Goal: Information Seeking & Learning: Find specific fact

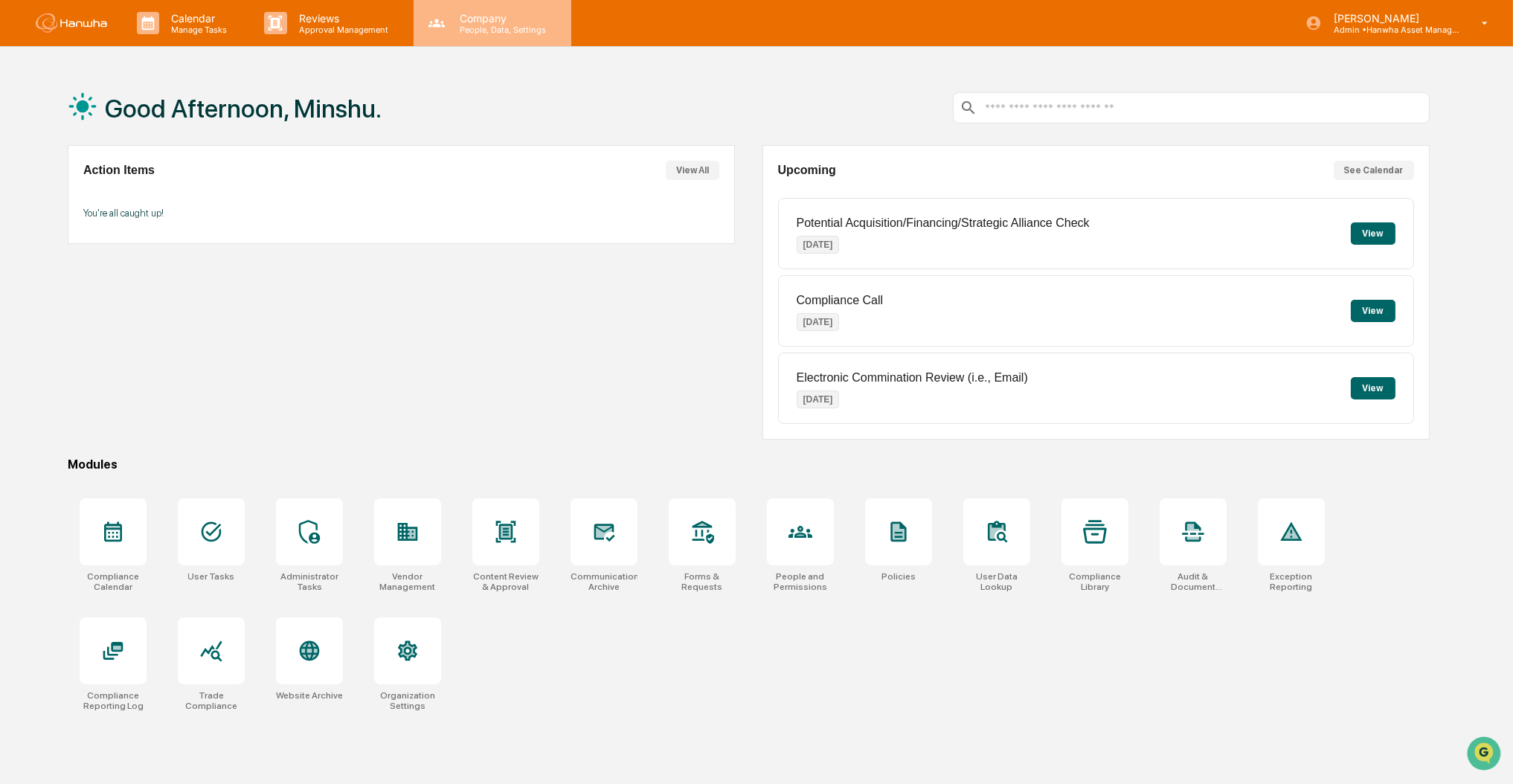
click at [510, 27] on p "People, Data, Settings" at bounding box center [501, 30] width 106 height 11
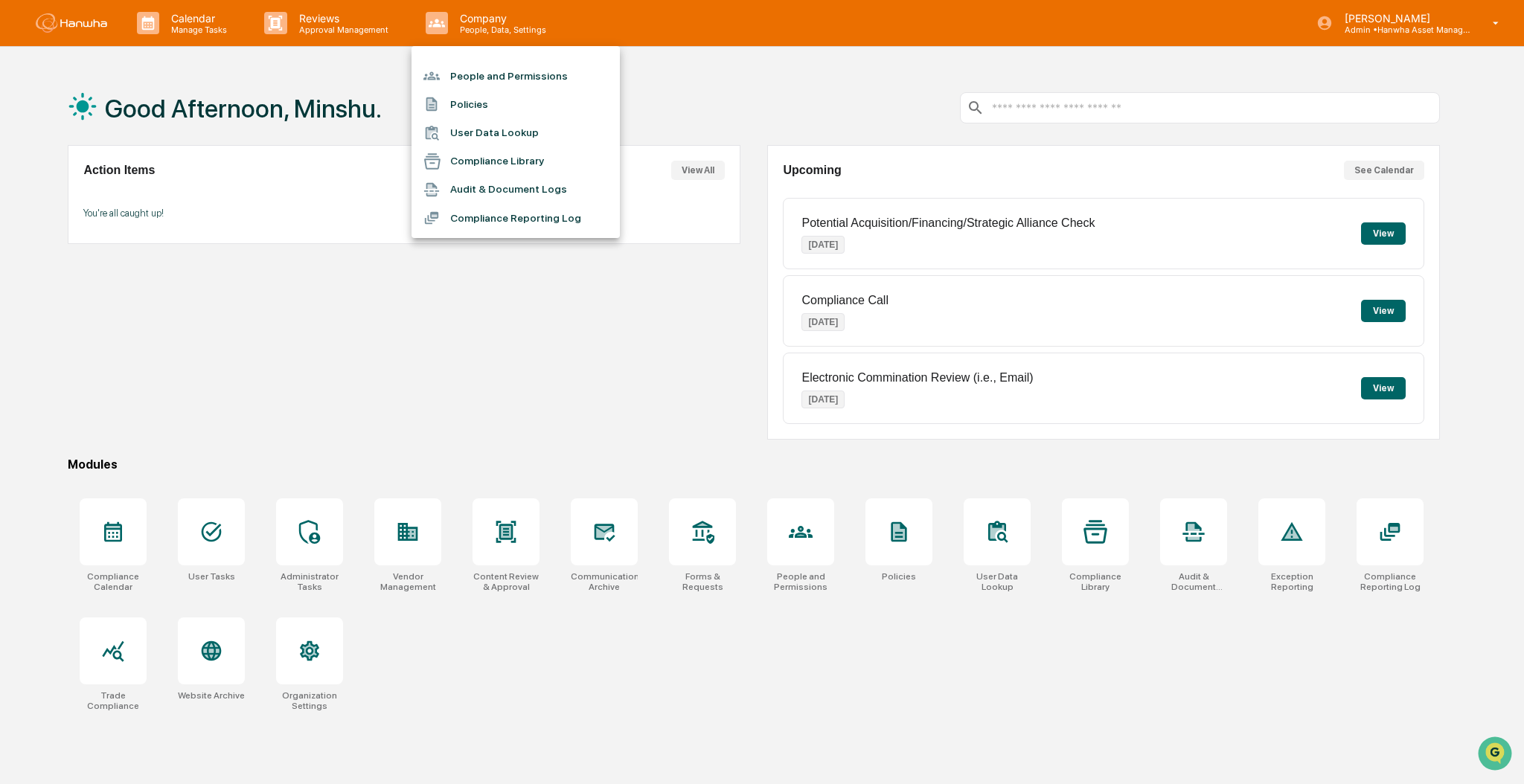
click at [502, 137] on li "User Data Lookup" at bounding box center [515, 133] width 209 height 28
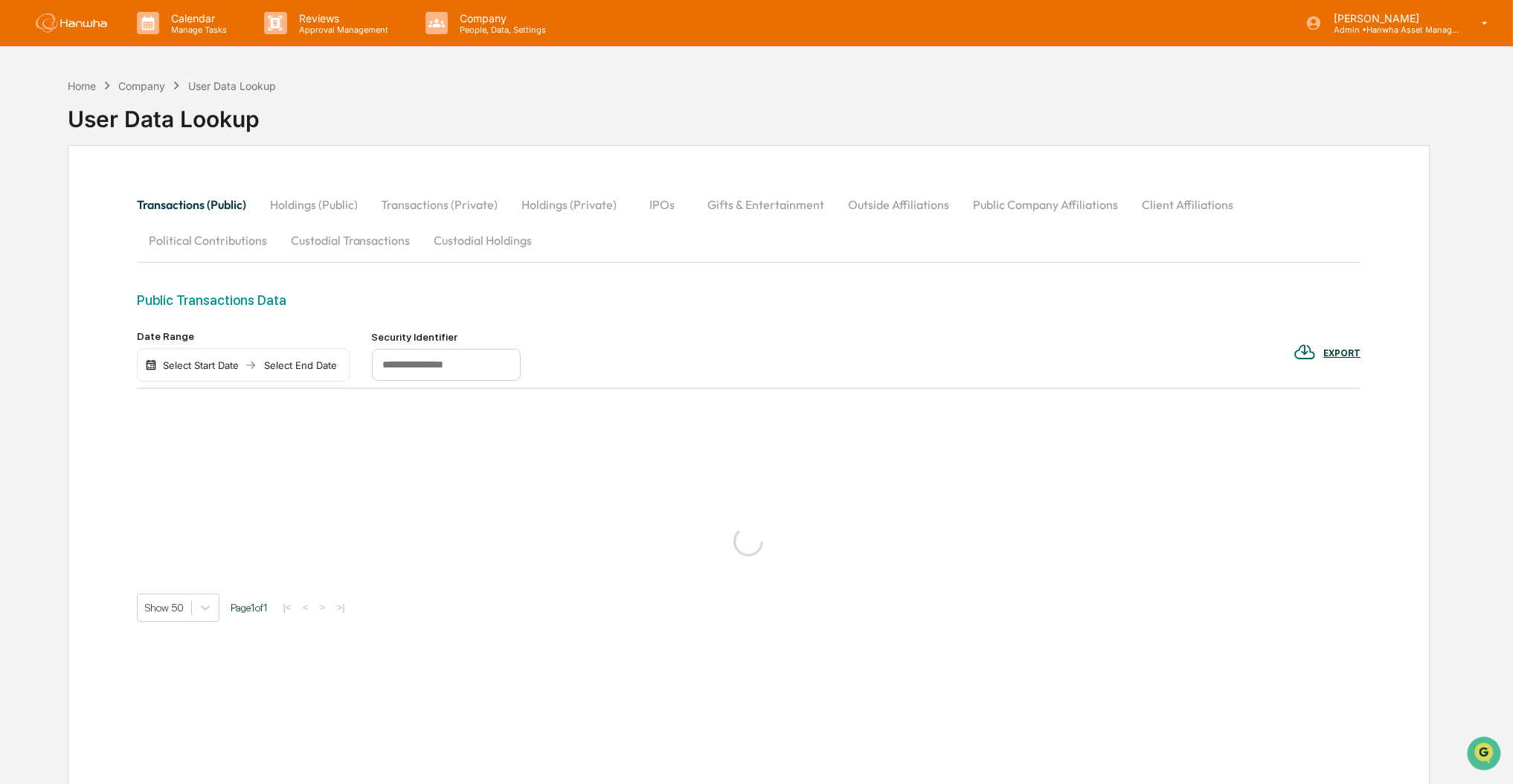
click at [421, 360] on input "text" at bounding box center [445, 364] width 149 height 33
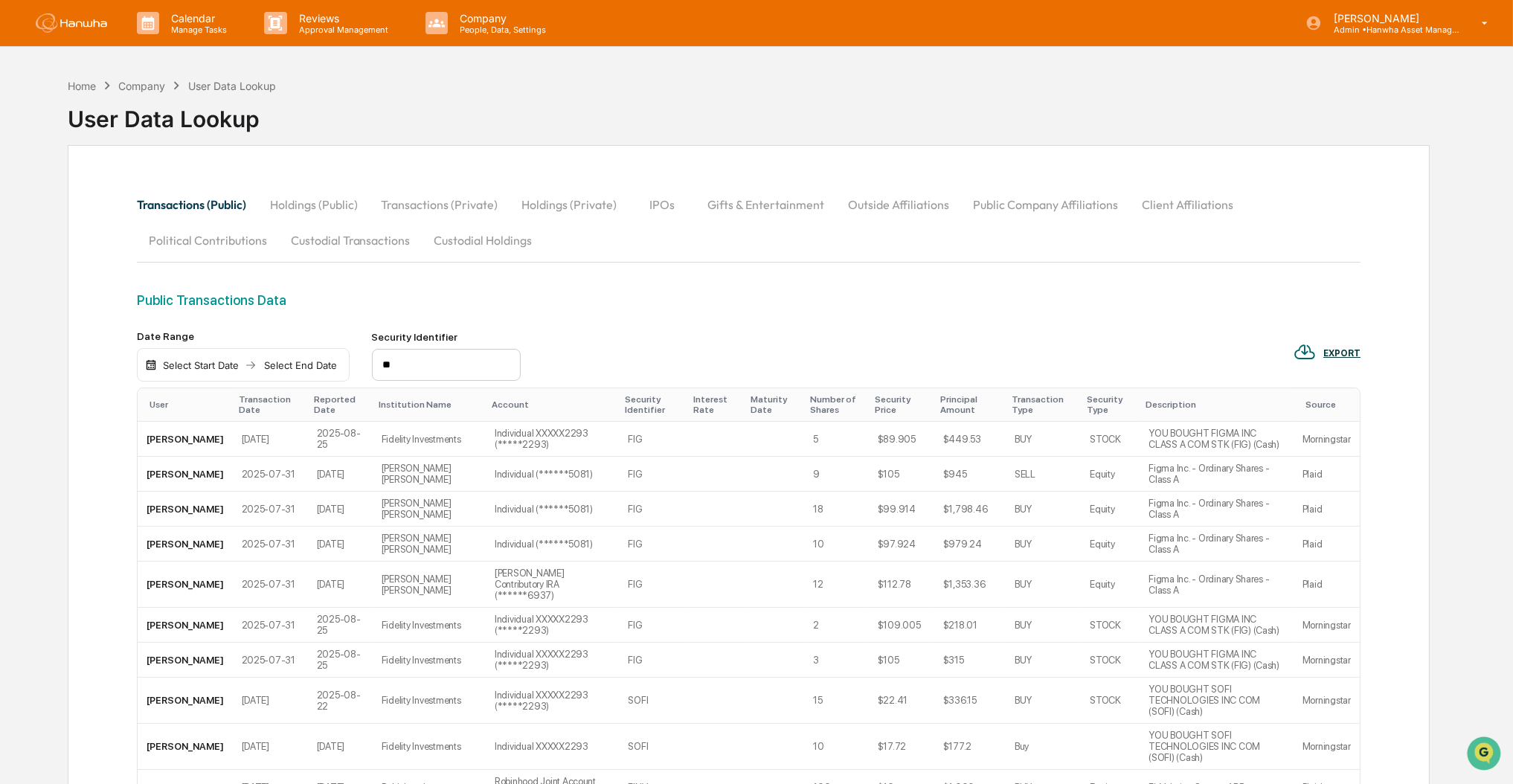
type input "*"
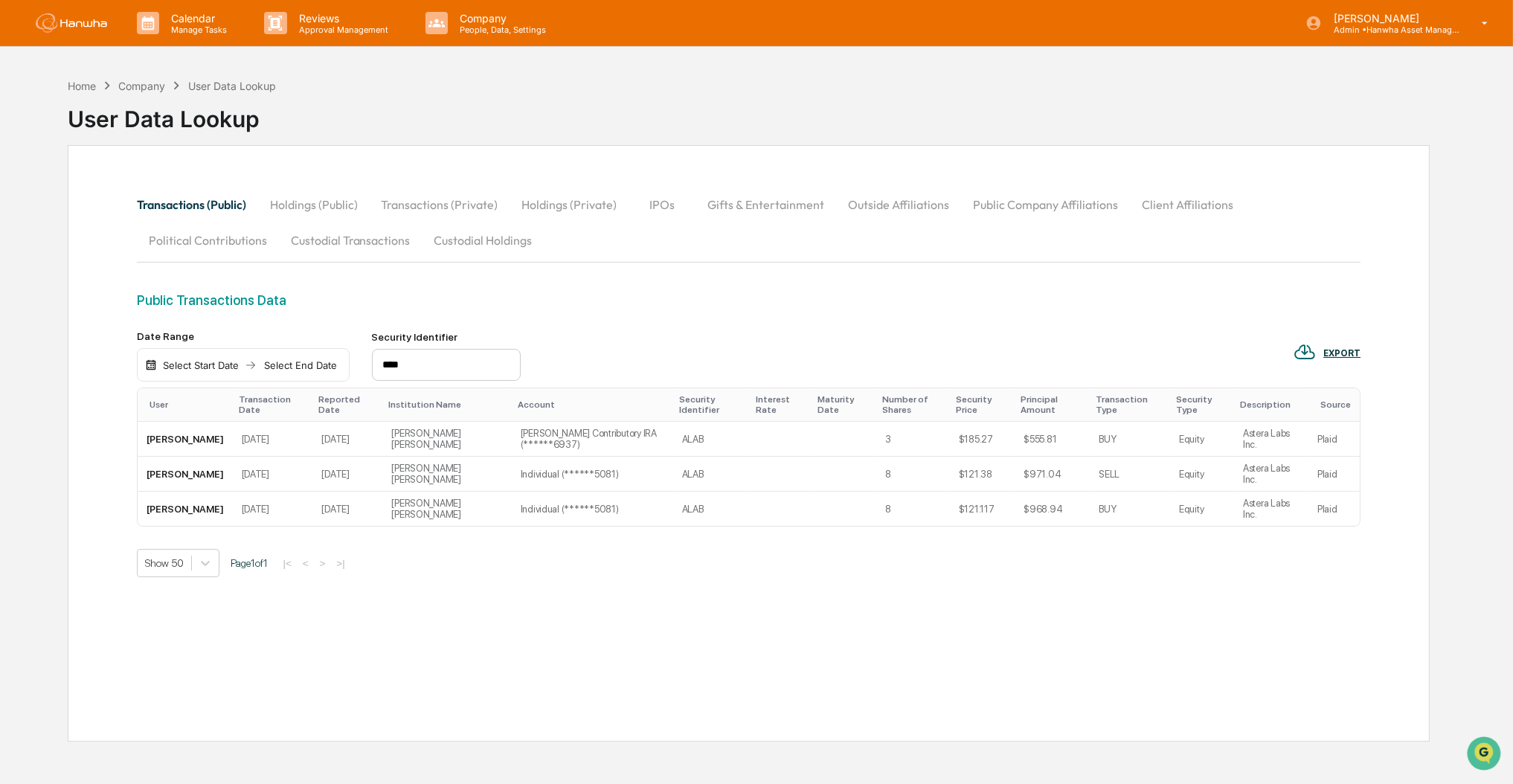
type input "****"
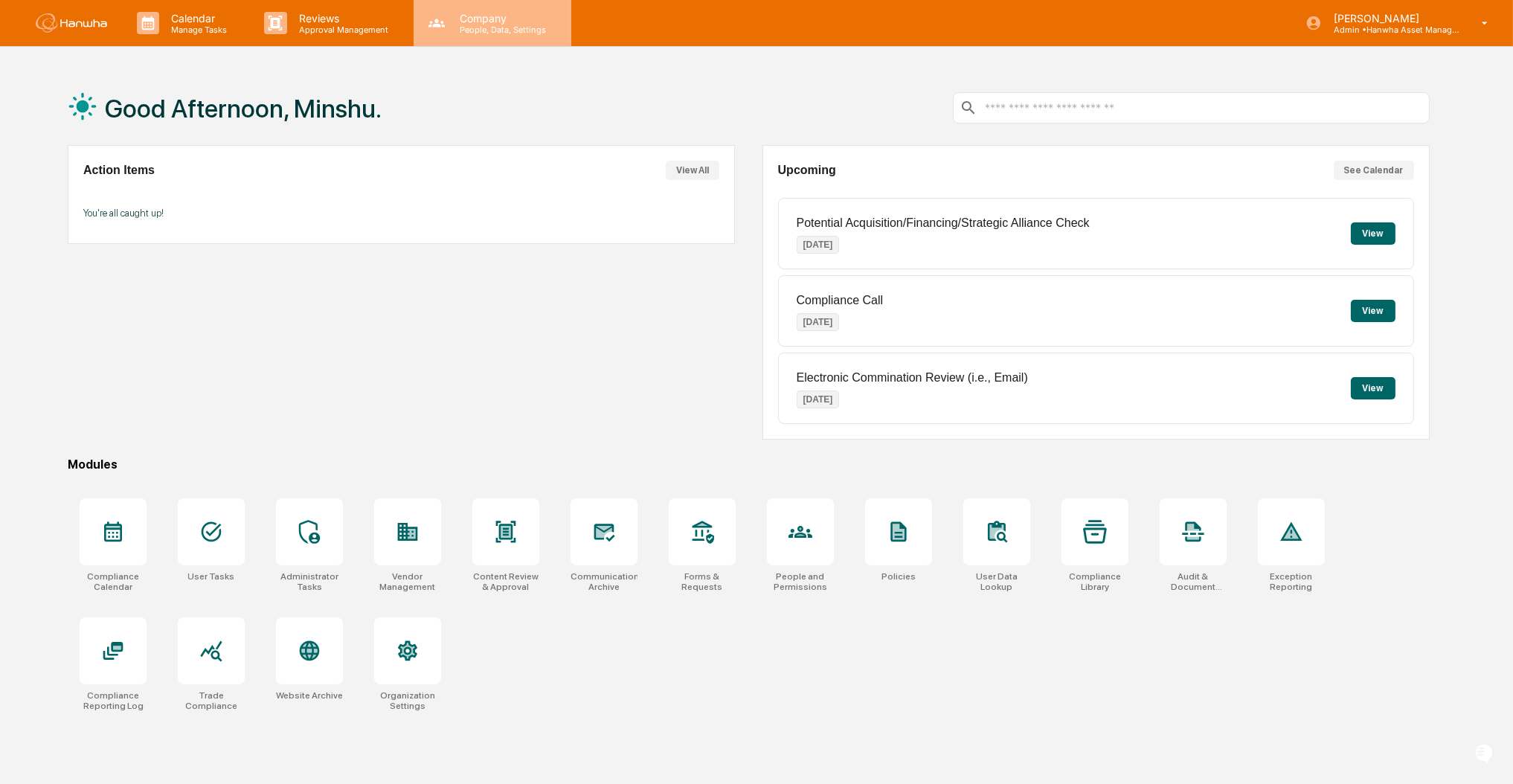
click at [442, 17] on icon at bounding box center [436, 23] width 22 height 22
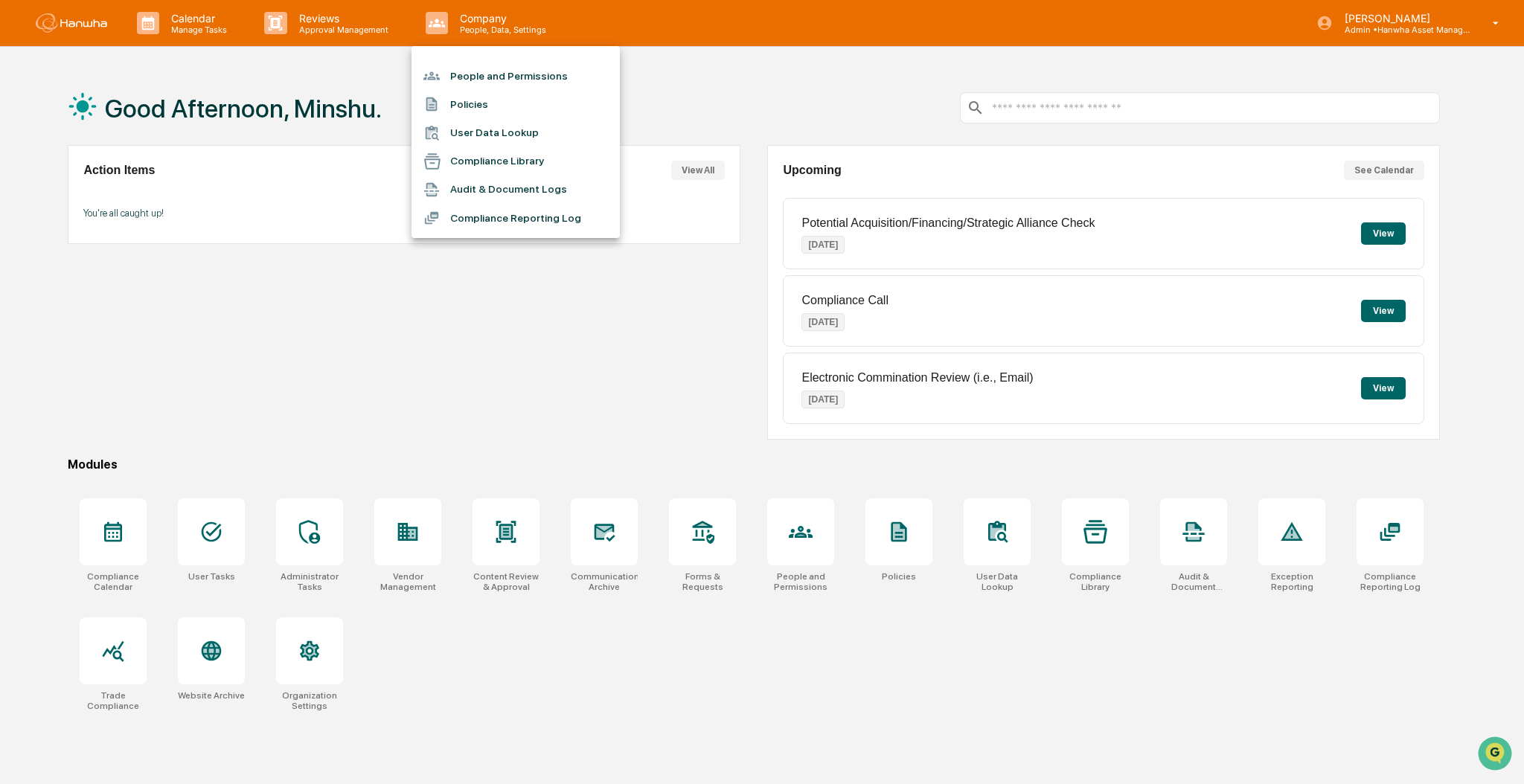
click at [497, 131] on li "User Data Lookup" at bounding box center [515, 133] width 209 height 28
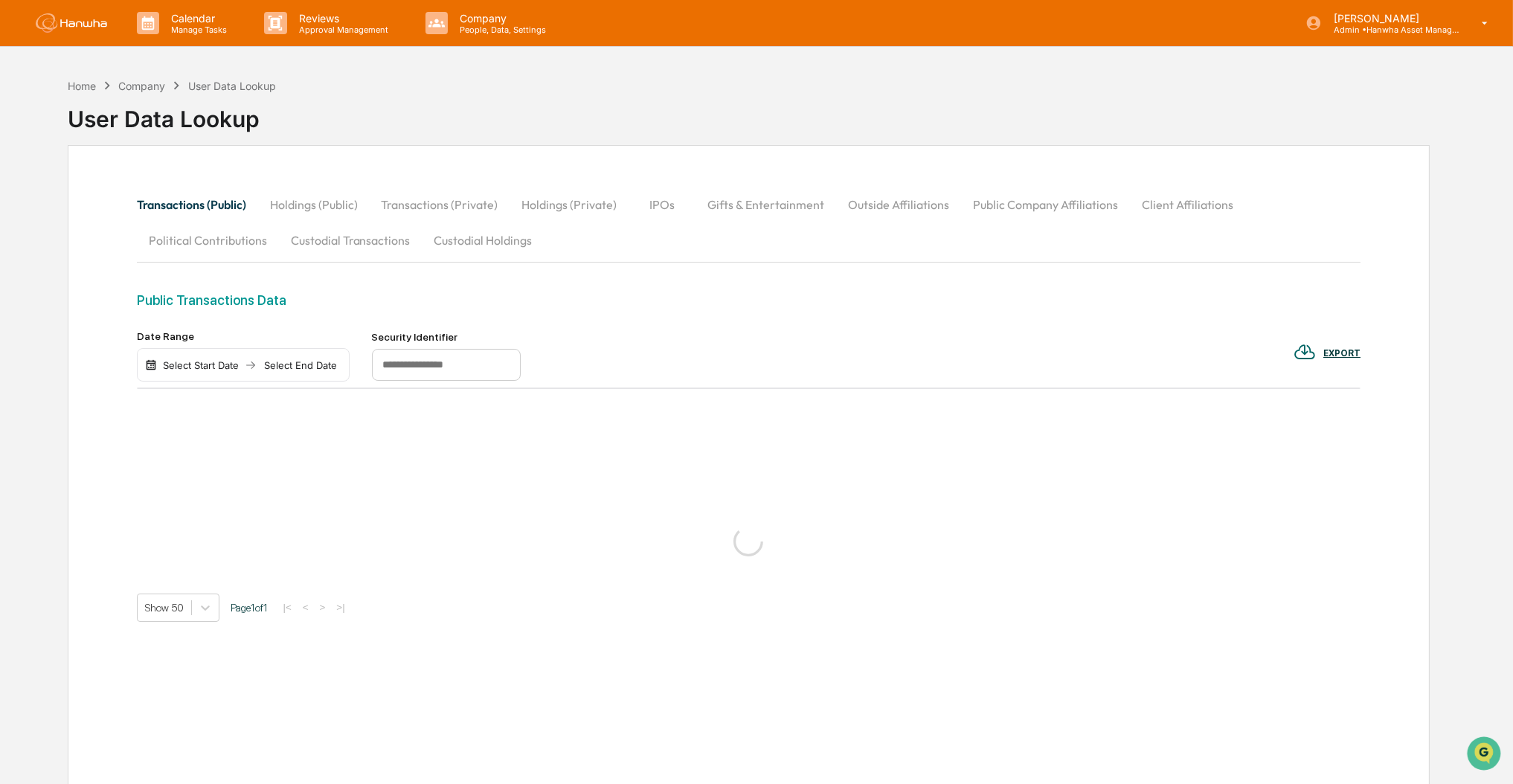
click at [426, 361] on input "text" at bounding box center [445, 364] width 149 height 33
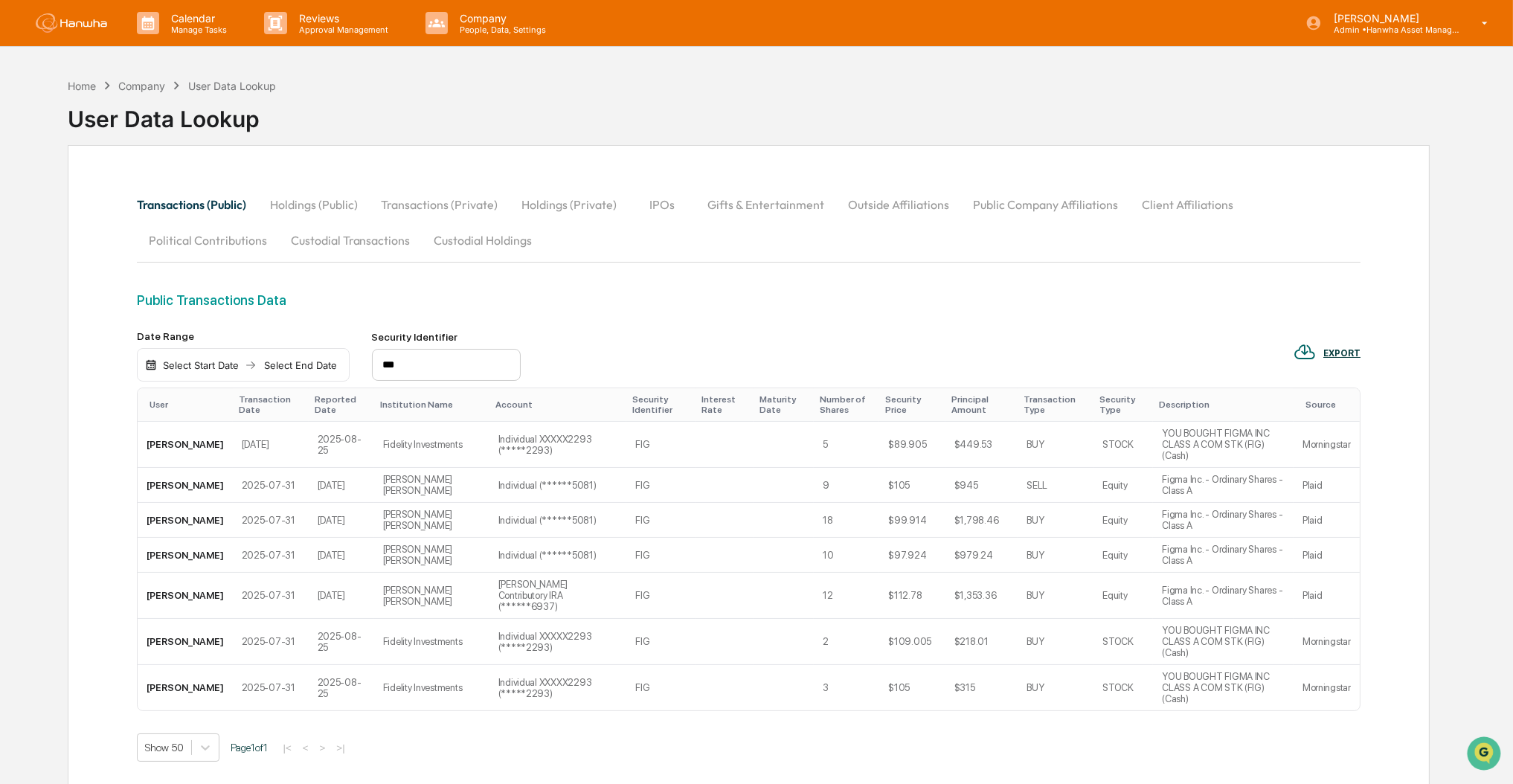
click at [730, 733] on div "Public Transactions Data Date Range Select Start Date Select End Date Security …" at bounding box center [748, 588] width 1224 height 592
drag, startPoint x: 453, startPoint y: 354, endPoint x: 156, endPoint y: 345, distance: 297.1
click at [156, 345] on div "Date Range Select Start Date Select End Date Security Identifier ***" at bounding box center [328, 355] width 384 height 52
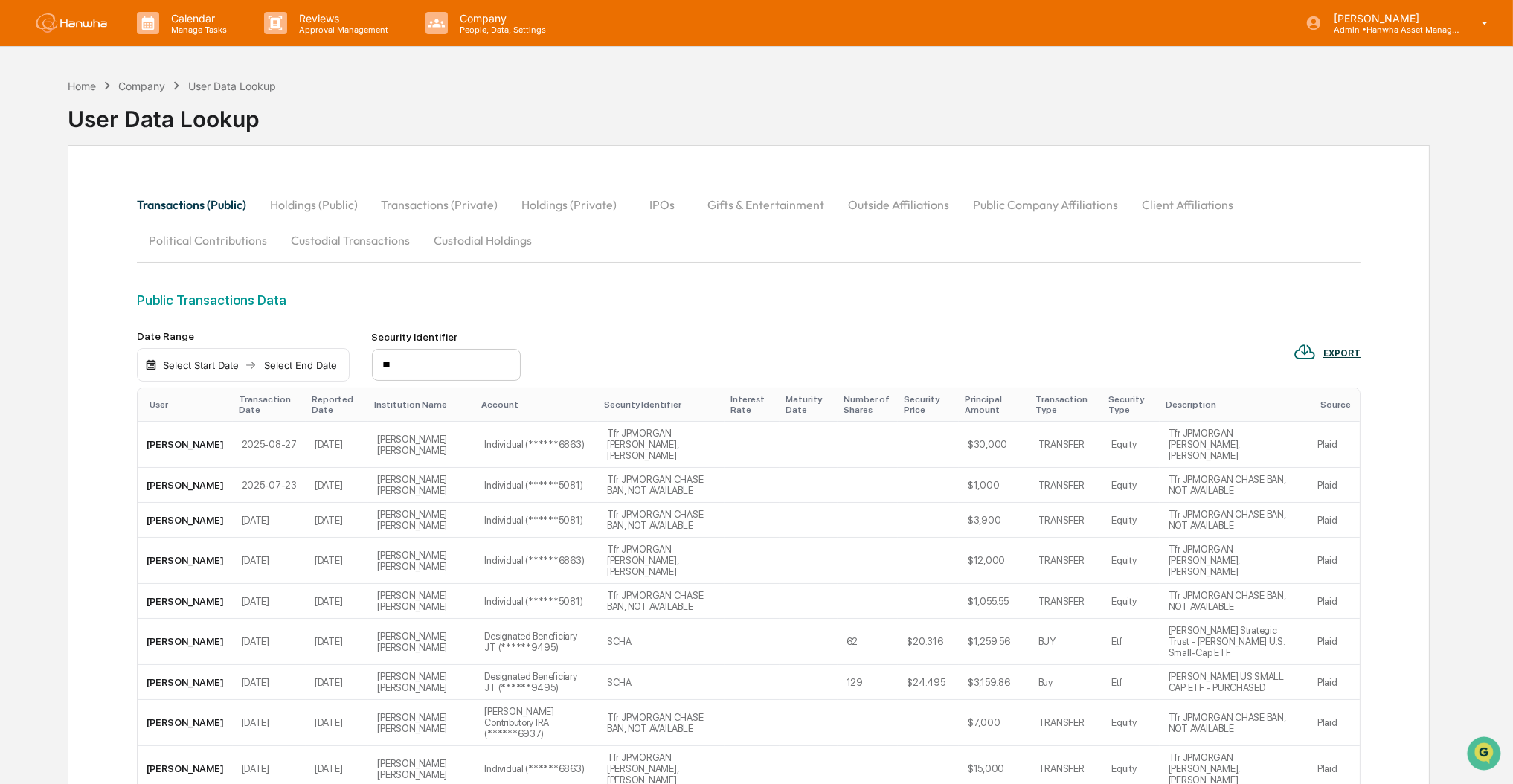
type input "*"
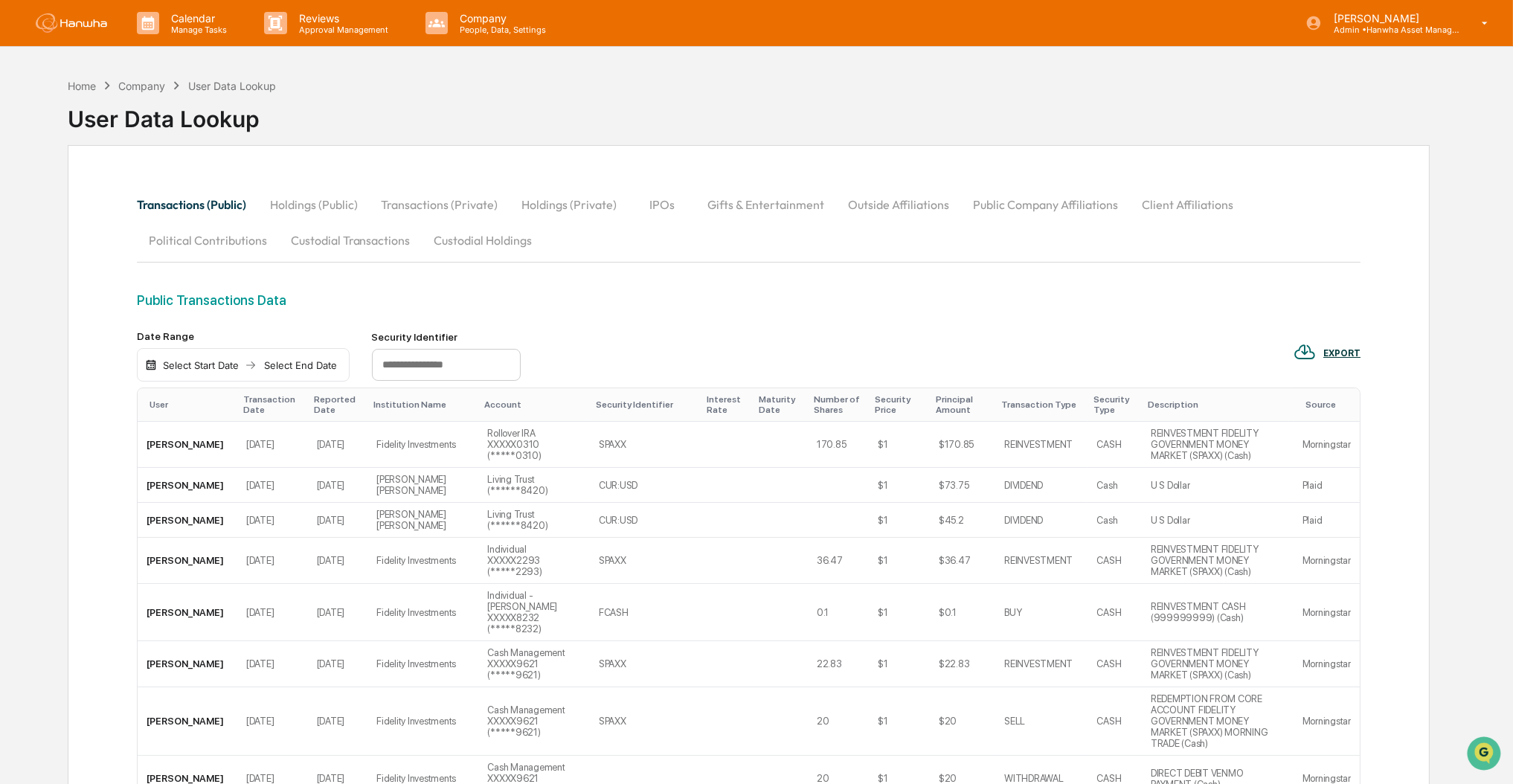
click at [489, 365] on input "text" at bounding box center [445, 364] width 149 height 33
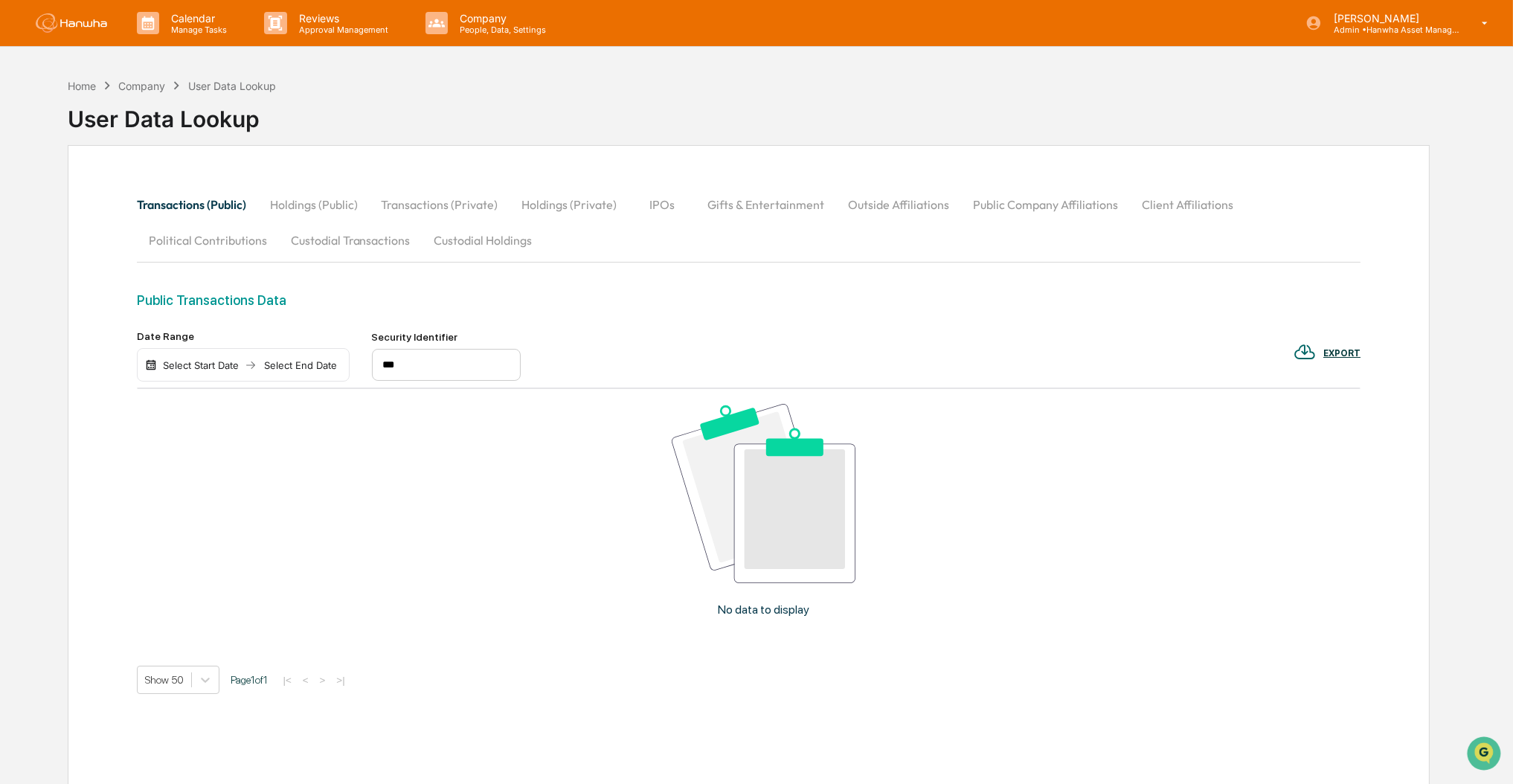
drag, startPoint x: 480, startPoint y: 365, endPoint x: 78, endPoint y: 344, distance: 402.5
click at [71, 348] on div "Transactions (Public) Holdings (Public) Transactions (Private) Holdings (Privat…" at bounding box center [748, 502] width 1362 height 713
type input "*"
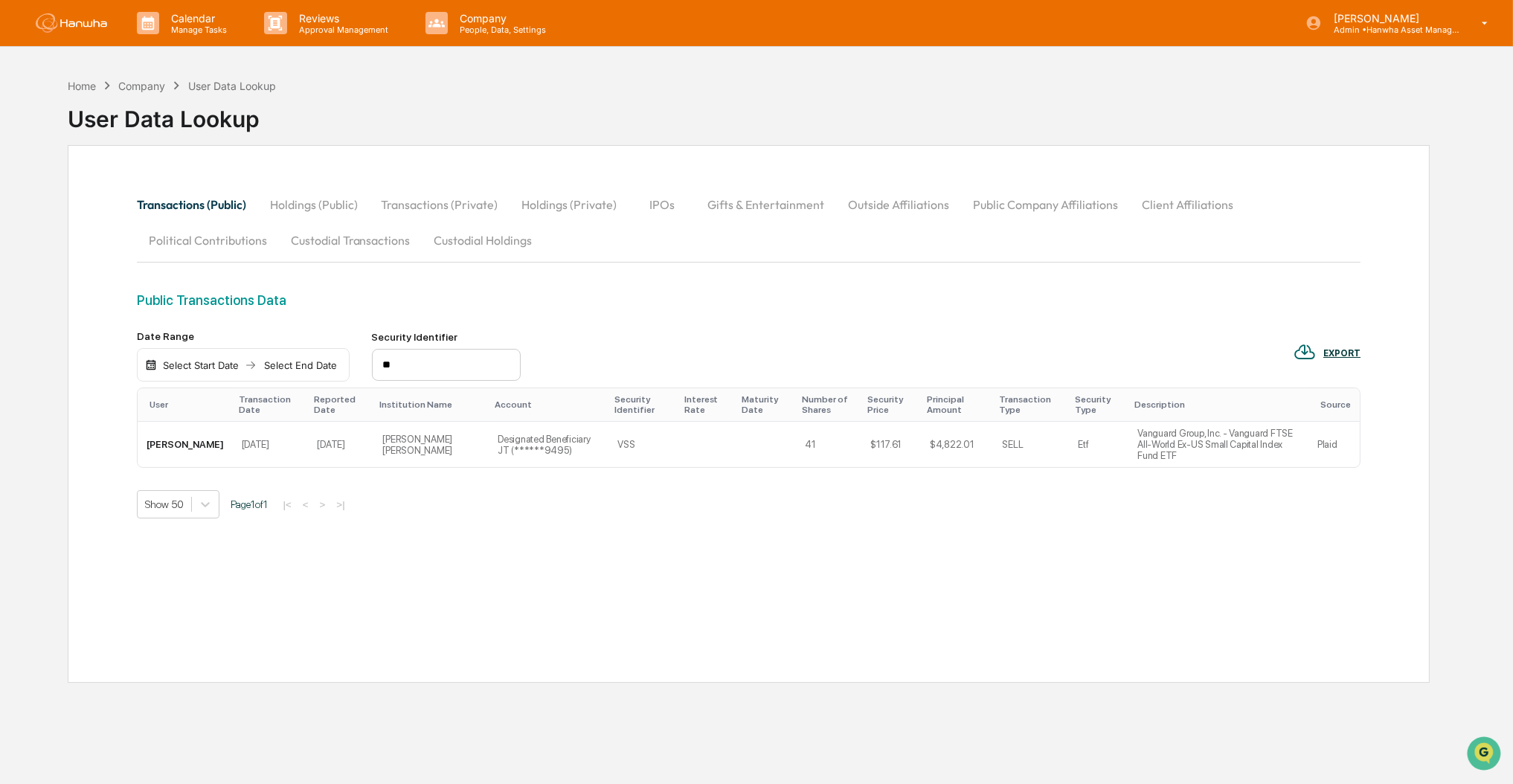
type input "*"
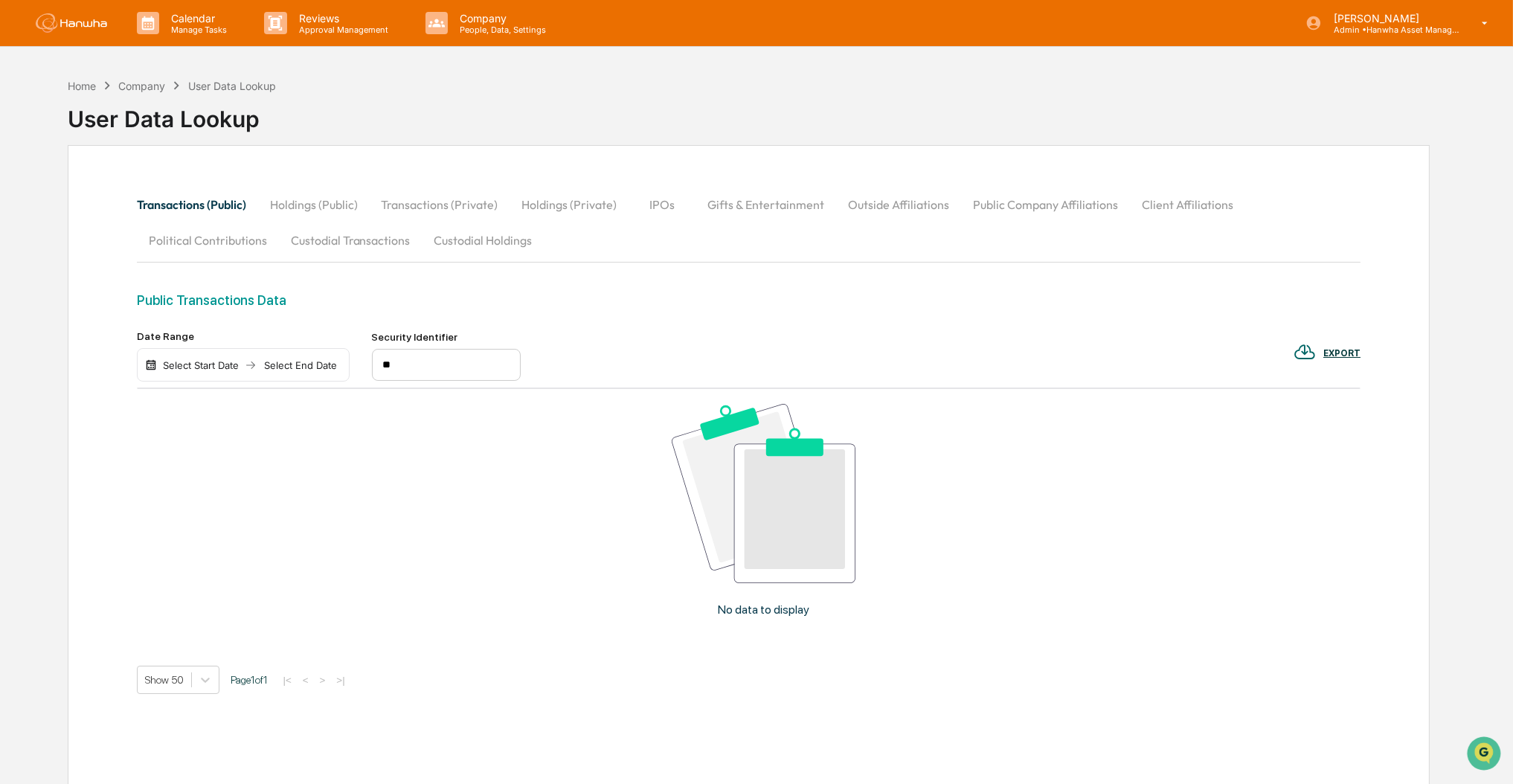
type input "*"
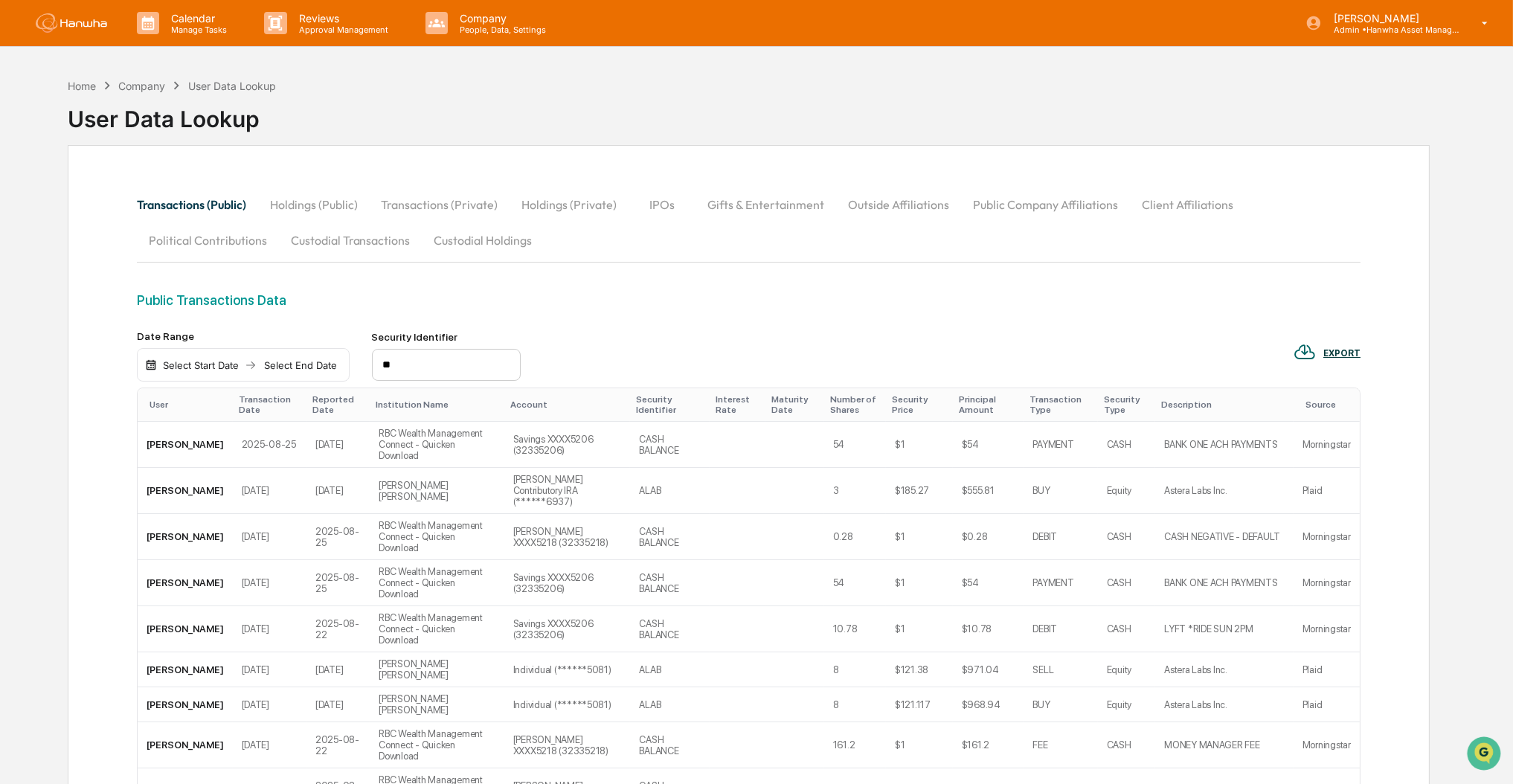
type input "*"
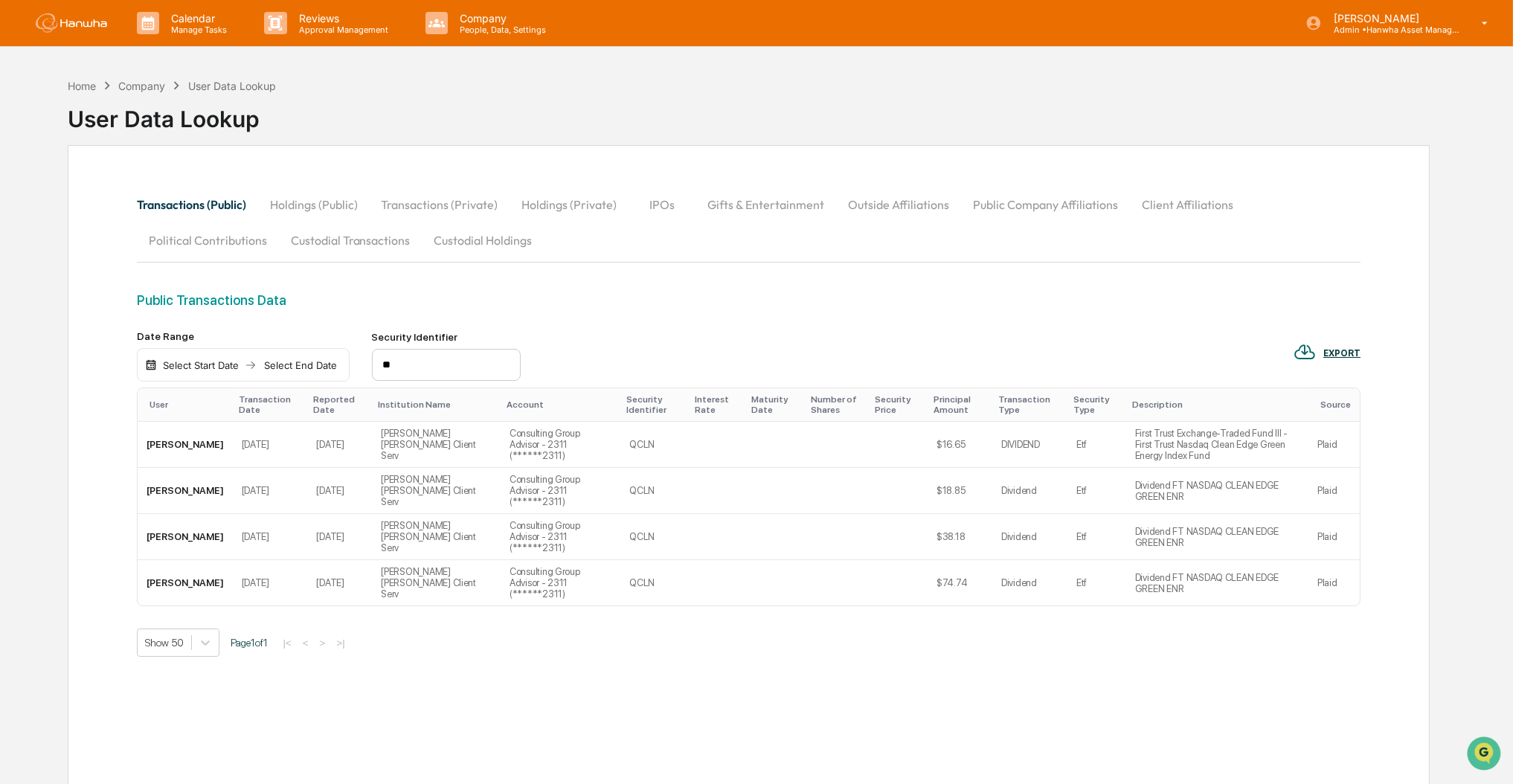
type input "*"
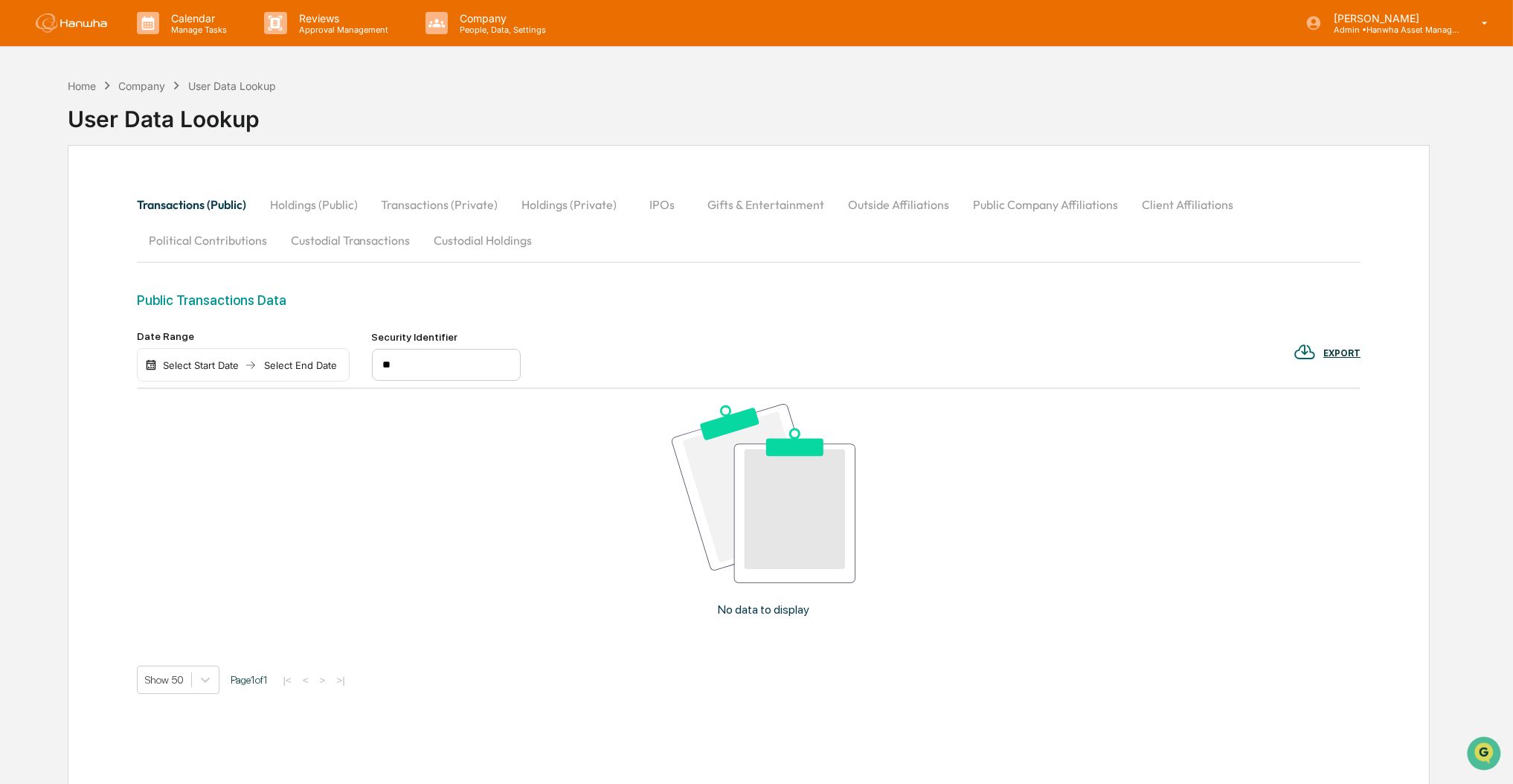
type input "*"
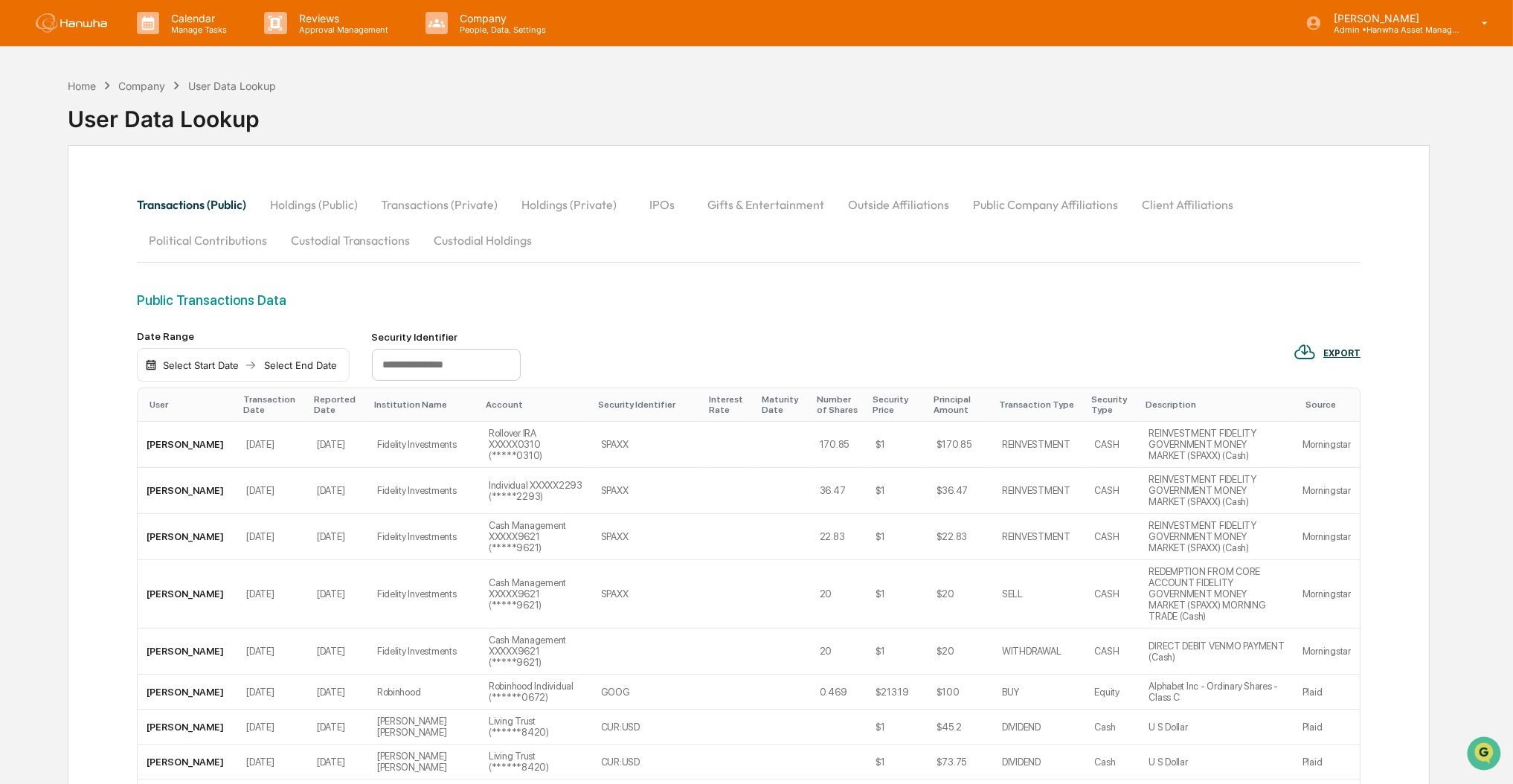
click at [810, 313] on div "Public Transactions Data" at bounding box center [748, 311] width 1224 height 38
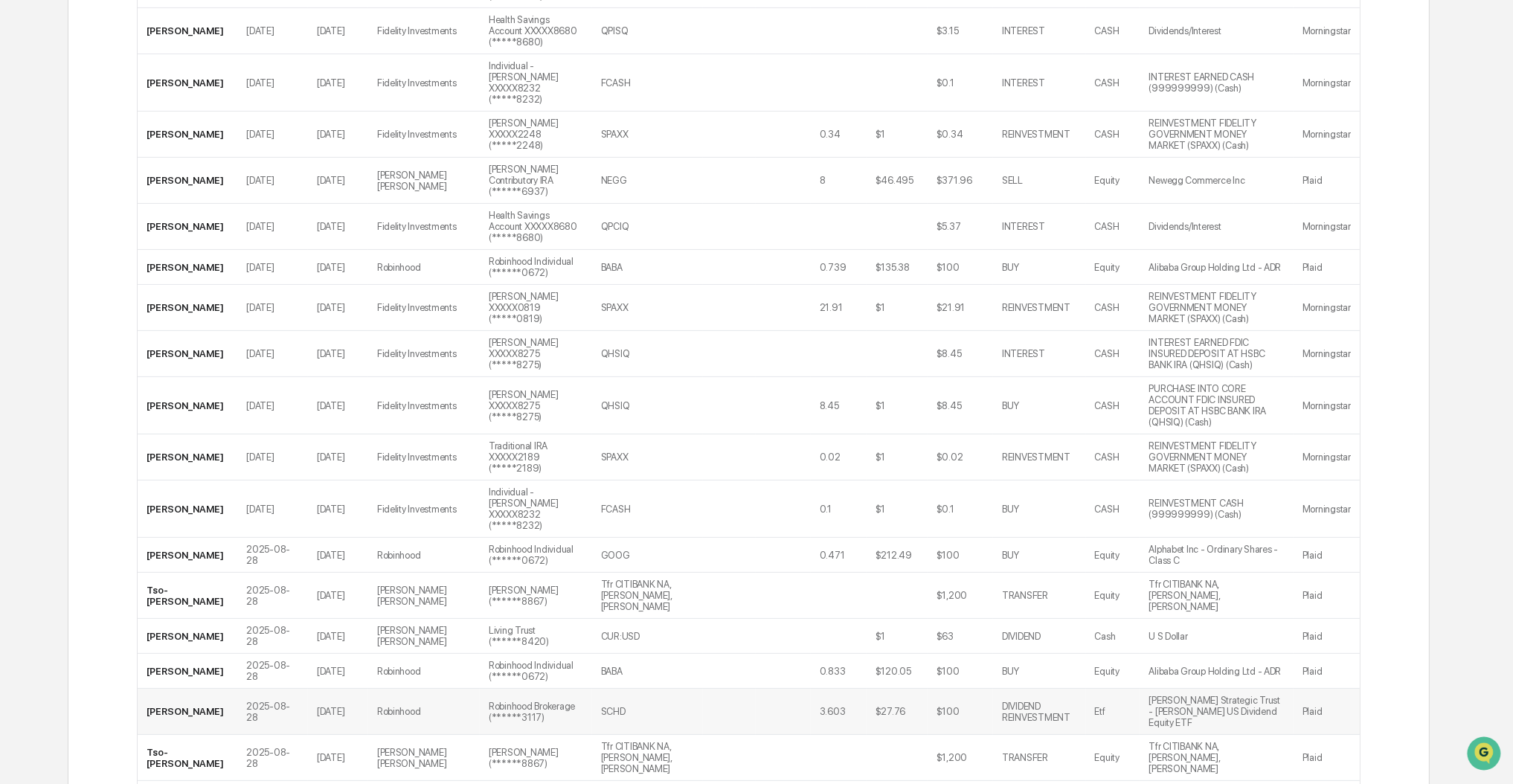
scroll to position [1388, 0]
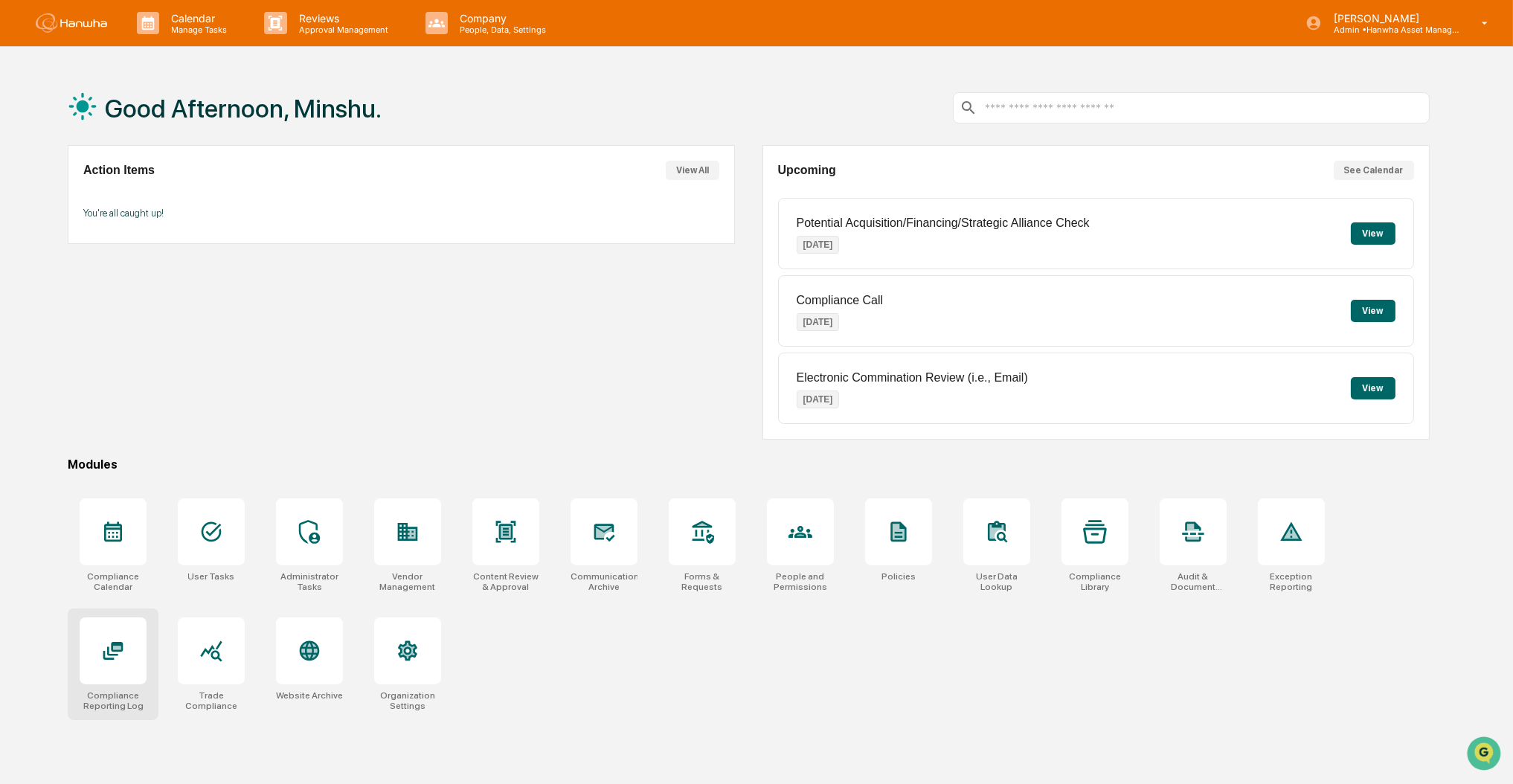
click at [127, 654] on div at bounding box center [113, 650] width 67 height 67
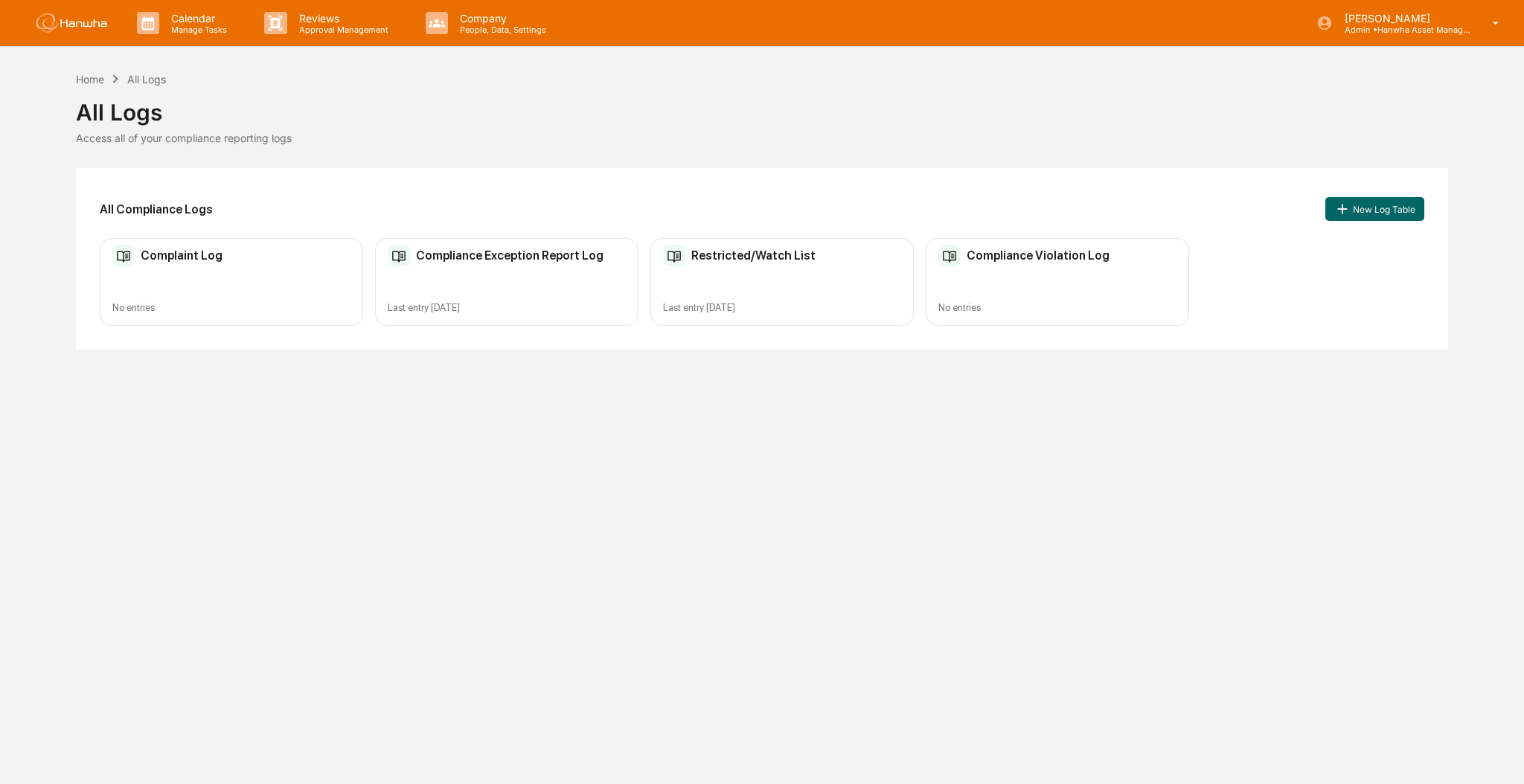
click at [1034, 266] on div "Compliance Violation Log" at bounding box center [1024, 255] width 171 height 22
